Goal: Find specific page/section: Find specific page/section

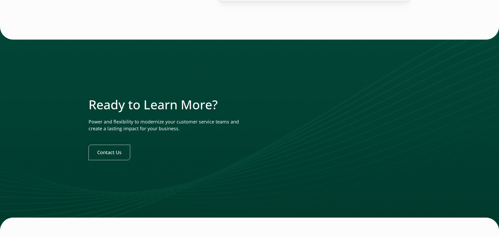
scroll to position [1621, 0]
